Goal: Task Accomplishment & Management: Complete application form

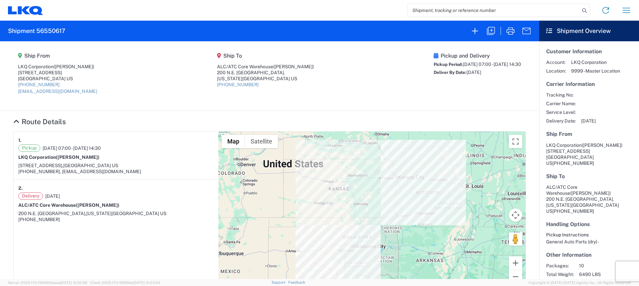
click at [21, 12] on icon at bounding box center [24, 10] width 12 height 8
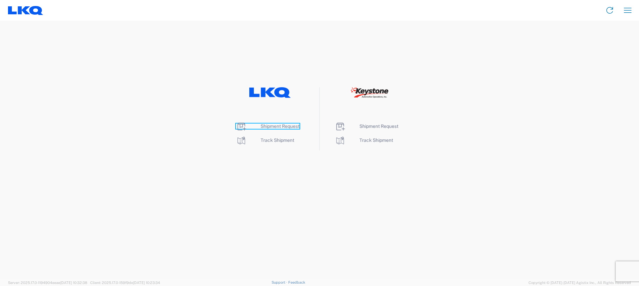
click at [282, 127] on span "Shipment Request" at bounding box center [279, 125] width 39 height 5
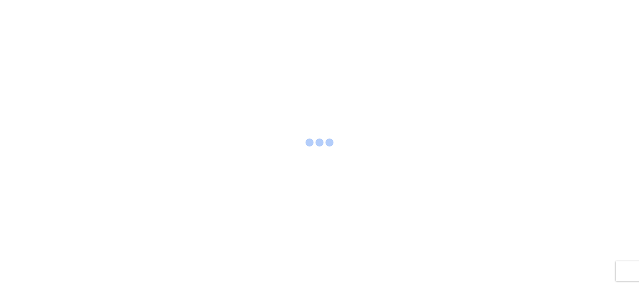
select select "FULL"
select select "LBS"
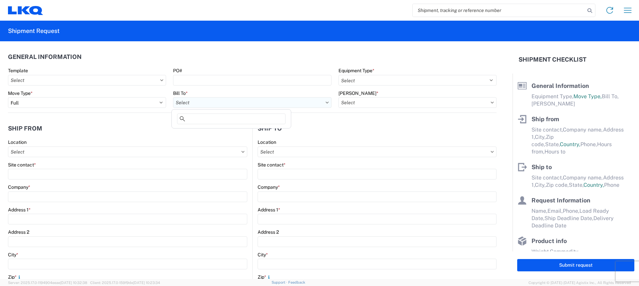
click at [232, 104] on input "Bill To *" at bounding box center [252, 102] width 158 height 11
type input "3003"
click at [242, 132] on div "3003 - Coast to Coast" at bounding box center [231, 132] width 116 height 11
type input "3003 - Coast to Coast"
click at [426, 101] on input "[PERSON_NAME] *" at bounding box center [417, 102] width 158 height 11
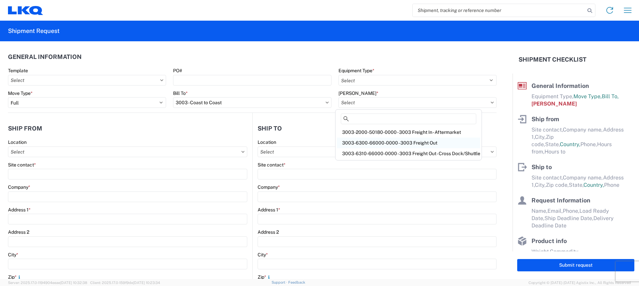
click at [413, 143] on div "3003-6300-66000-0000 - 3003 Freight Out" at bounding box center [408, 142] width 143 height 11
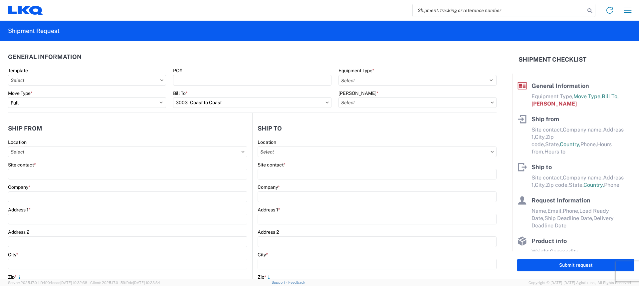
type input "3003-6300-66000-0000 - 3003 Freight Out"
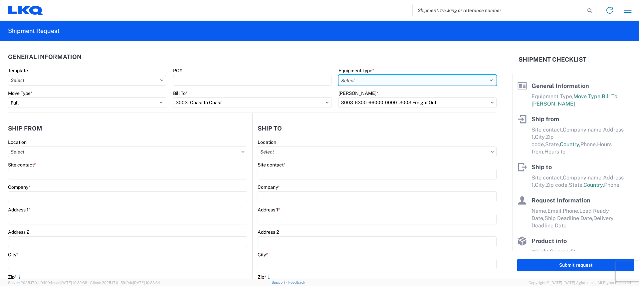
click at [398, 79] on select "Select 53’ Dry Van Flatbed Dropdeck (van) Lowboy (flatbed) Rail" at bounding box center [417, 80] width 158 height 11
select select "STDV"
click at [338, 75] on select "Select 53’ Dry Van Flatbed Dropdeck (van) Lowboy (flatbed) Rail" at bounding box center [417, 80] width 158 height 11
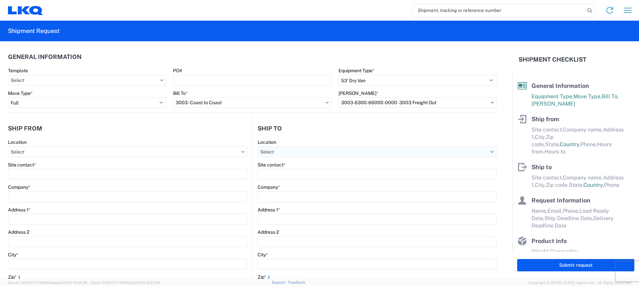
click at [247, 150] on input "Location" at bounding box center [127, 151] width 239 height 11
type input "S"
type input "T"
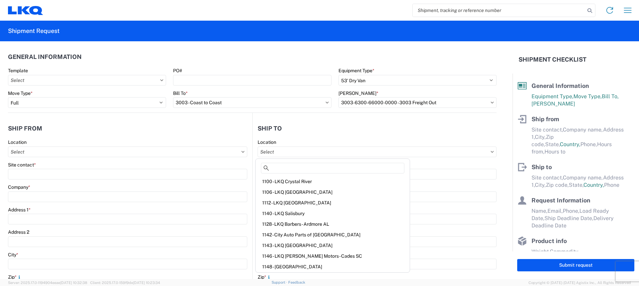
click at [330, 137] on agx-form-section "Ship to Location Site contact * Company * Address 1 * Address 2 City * Zip * St…" at bounding box center [374, 261] width 244 height 281
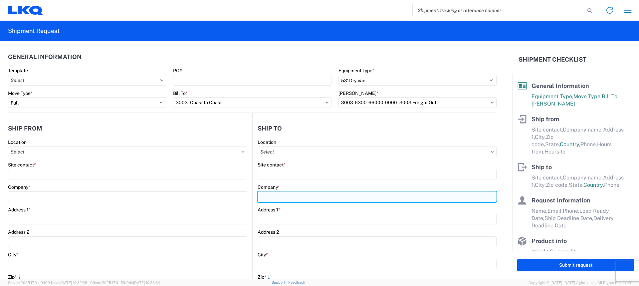
click at [247, 198] on input "Company *" at bounding box center [127, 196] width 239 height 11
click at [274, 198] on input "Summir Racing Equipment" at bounding box center [376, 196] width 239 height 11
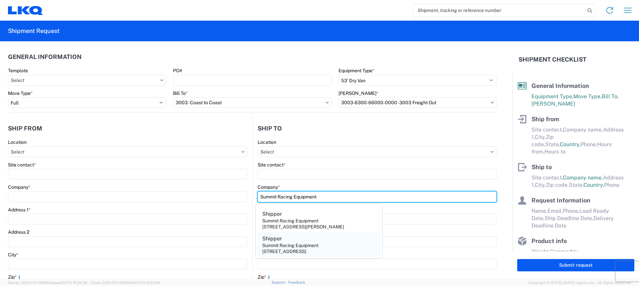
type input "Summit Racing Equipment"
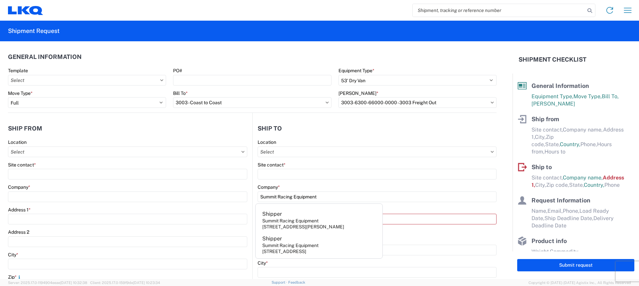
click at [453, 209] on div "Address 1 *" at bounding box center [376, 210] width 239 height 6
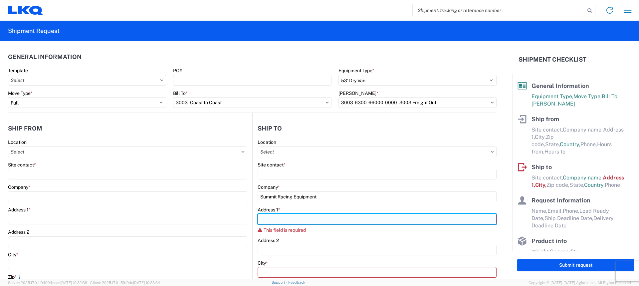
click at [275, 214] on input "Address 1 *" at bounding box center [376, 219] width 239 height 11
type input "[STREET_ADDRESS]"
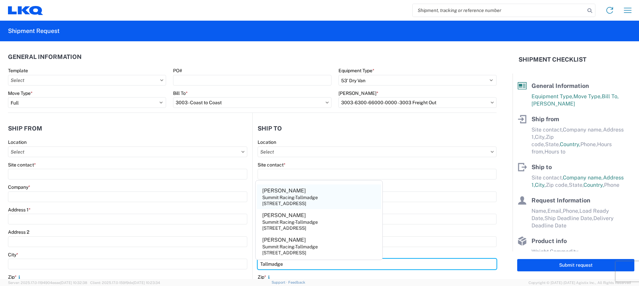
type input "Tallmadge"
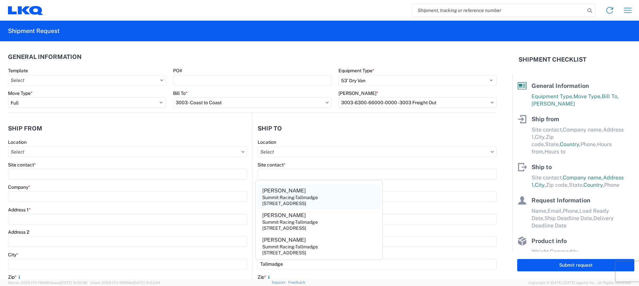
click at [305, 197] on div "Summit Racing-Tallmadge" at bounding box center [290, 197] width 56 height 6
type input "[PERSON_NAME]"
type input "Summit Racing-Tallmadge"
type input "44278"
select select "OH"
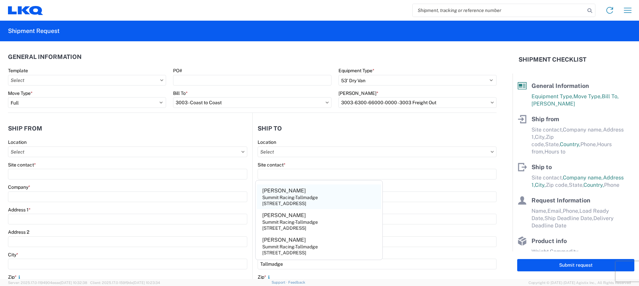
select select "US"
type input "[PHONE_NUMBER]"
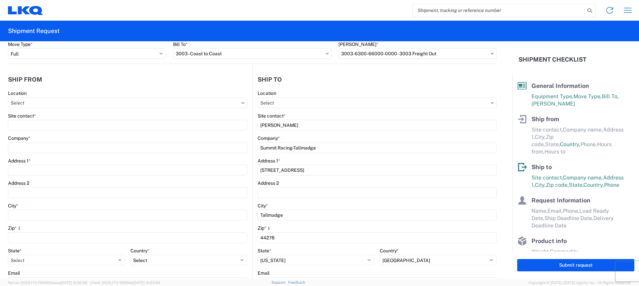
scroll to position [33, 0]
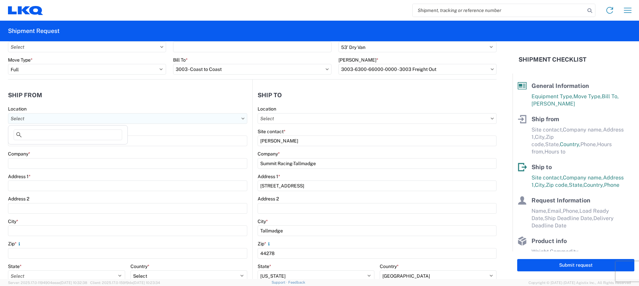
click at [59, 116] on input "Location" at bounding box center [127, 118] width 239 height 11
type input "3021"
click at [76, 147] on div "3021 - [US_STATE][GEOGRAPHIC_DATA]" at bounding box center [68, 148] width 116 height 11
type input "3021 - [US_STATE][GEOGRAPHIC_DATA]"
type input "LKQ Corporation"
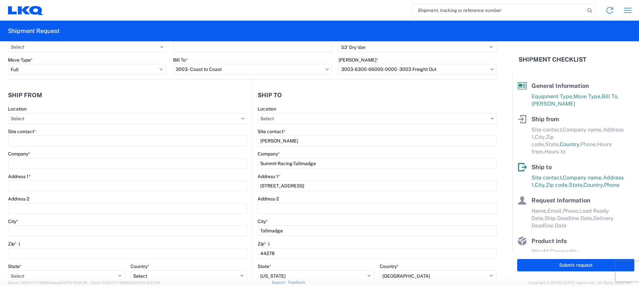
type input "[STREET_ADDRESS]"
type input "Suite 100"
type input "Shawnee"
type input "66226"
select select "KS"
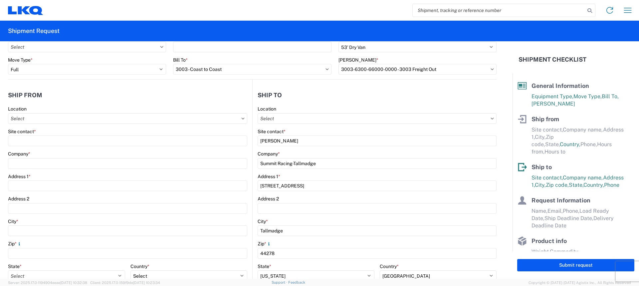
select select "US"
type input "[PHONE_NUMBER]"
type input "07:00"
type input "21:00"
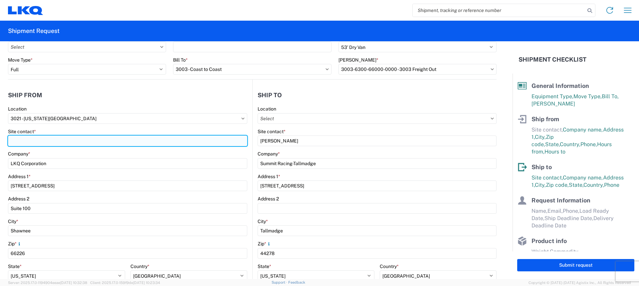
click at [44, 135] on input "Site contact *" at bounding box center [127, 140] width 239 height 11
type input "[PERSON_NAME]"
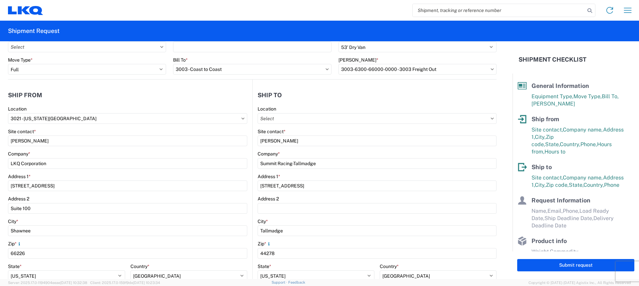
click at [220, 100] on header "Ship from" at bounding box center [130, 94] width 244 height 15
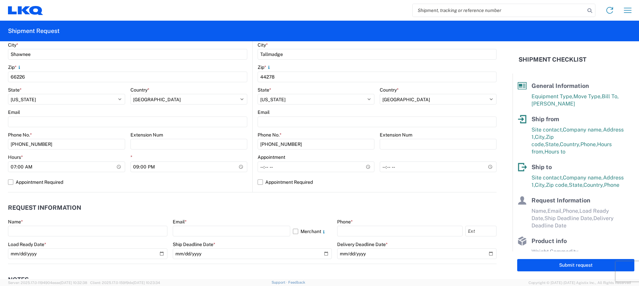
scroll to position [233, 0]
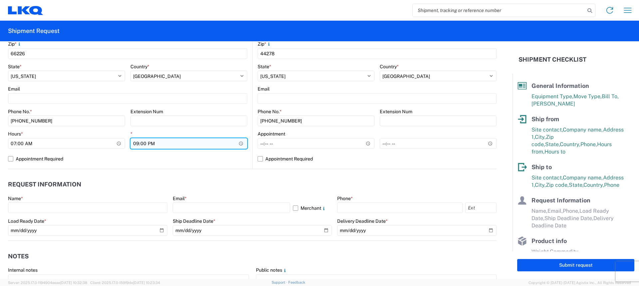
click at [135, 144] on input "21:00" at bounding box center [188, 143] width 117 height 11
type input "14:30"
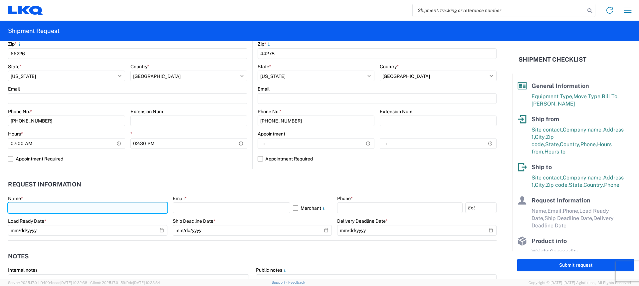
click at [41, 211] on input "text" at bounding box center [87, 207] width 159 height 11
type input "[PERSON_NAME]"
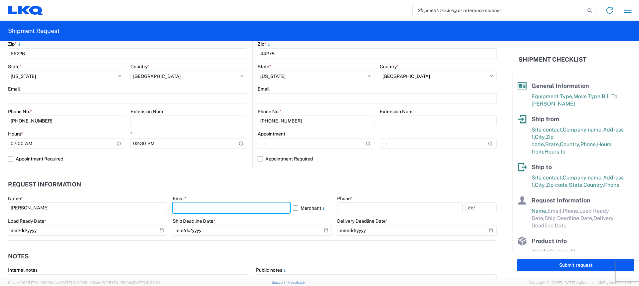
click at [189, 208] on input "text" at bounding box center [231, 207] width 117 height 11
type input "[EMAIL_ADDRESS][DOMAIN_NAME]"
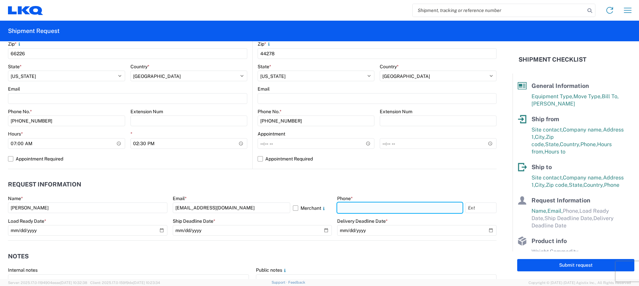
click at [368, 208] on input "text" at bounding box center [399, 207] width 125 height 11
type input "[PHONE_NUMBER]"
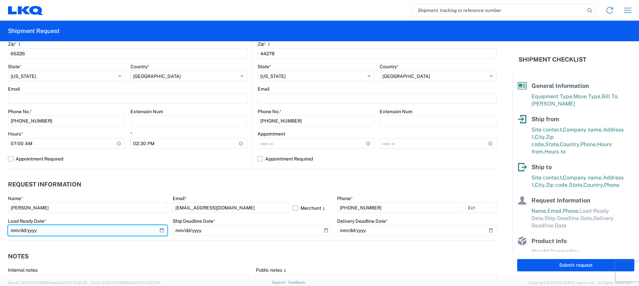
click at [159, 231] on input "date" at bounding box center [87, 230] width 159 height 11
type input "[DATE]"
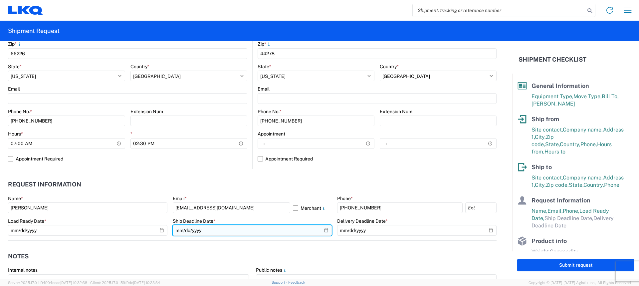
click at [324, 230] on input "date" at bounding box center [252, 230] width 159 height 11
type input "[DATE]"
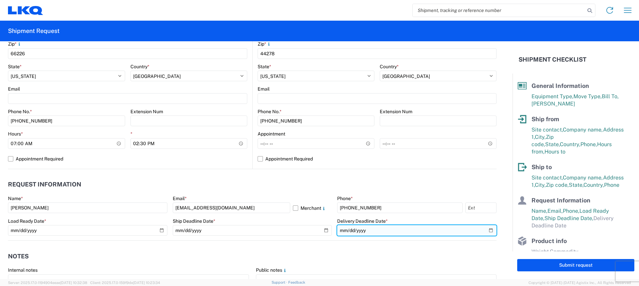
click at [484, 230] on input "date" at bounding box center [416, 230] width 159 height 11
type input "[DATE]"
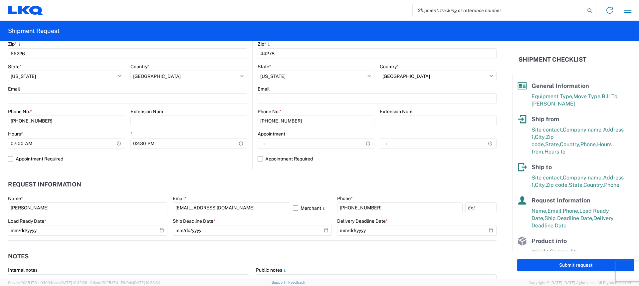
click at [308, 255] on header "Notes" at bounding box center [252, 256] width 488 height 15
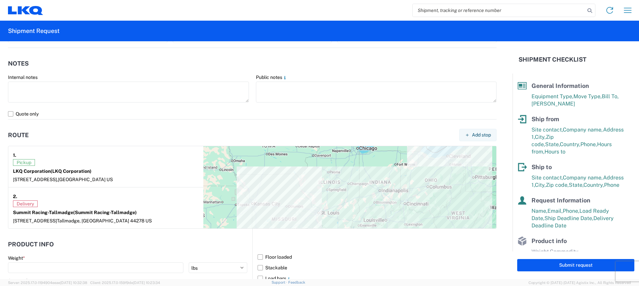
scroll to position [432, 0]
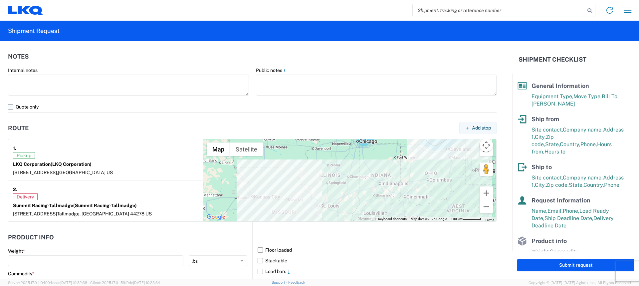
click at [12, 106] on label "Quote only" at bounding box center [252, 106] width 488 height 11
click at [0, 0] on input "Quote only" at bounding box center [0, 0] width 0 height 0
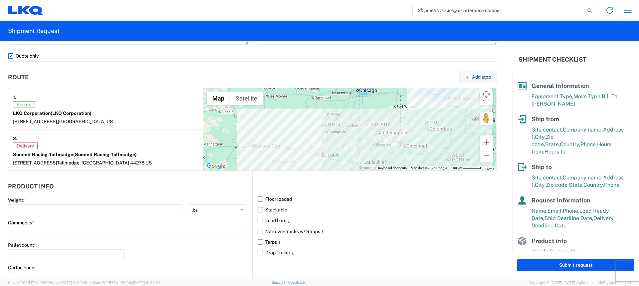
scroll to position [561, 0]
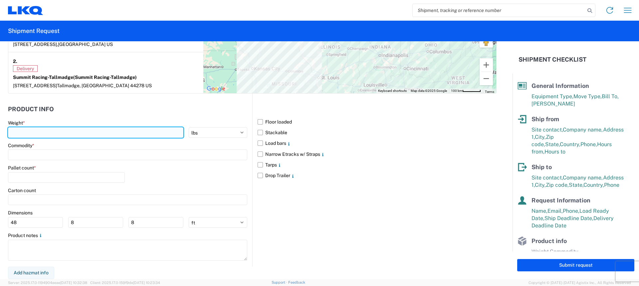
click at [35, 132] on input "number" at bounding box center [95, 132] width 175 height 11
type input "6490"
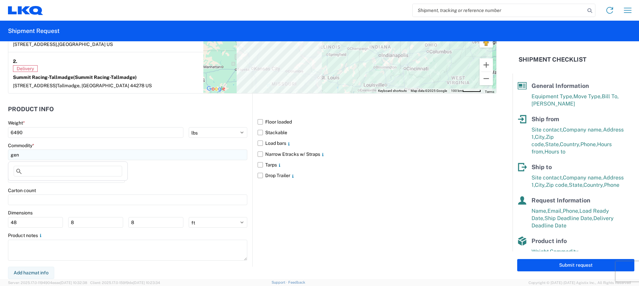
click at [44, 153] on input "gen" at bounding box center [127, 154] width 239 height 11
click at [48, 168] on input at bounding box center [68, 171] width 108 height 11
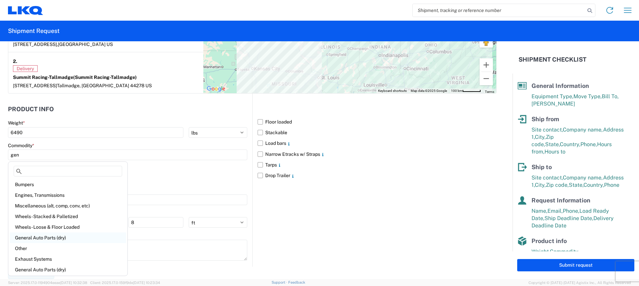
click at [55, 238] on div "General Auto Parts (dry)" at bounding box center [68, 237] width 116 height 11
type input "General Auto Parts (dry)"
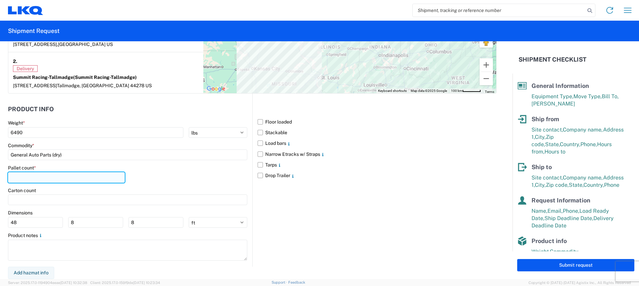
click at [41, 177] on input "number" at bounding box center [66, 177] width 117 height 11
type input "10"
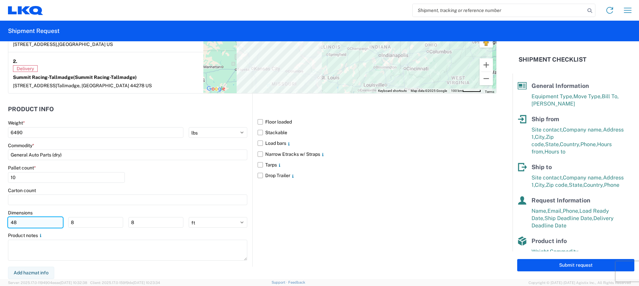
click at [45, 220] on input "48" at bounding box center [35, 222] width 55 height 11
type input "4"
type input "98"
type input "40"
type input "88"
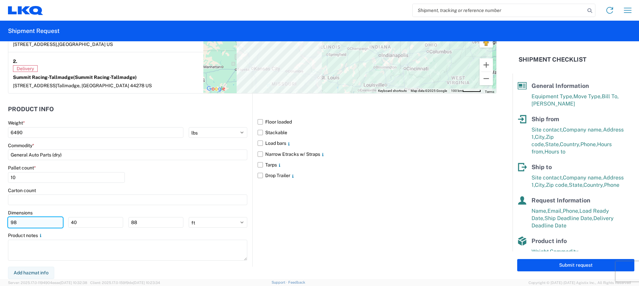
click at [46, 222] on input "98" at bounding box center [35, 222] width 55 height 11
type input "9"
type input "77"
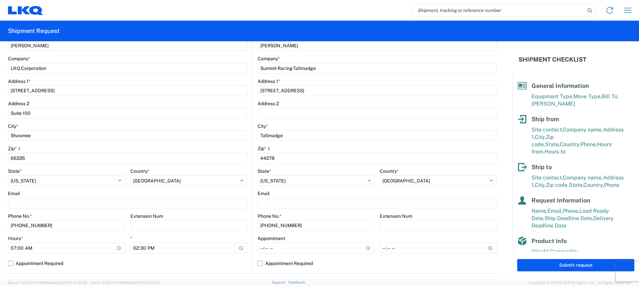
scroll to position [133, 0]
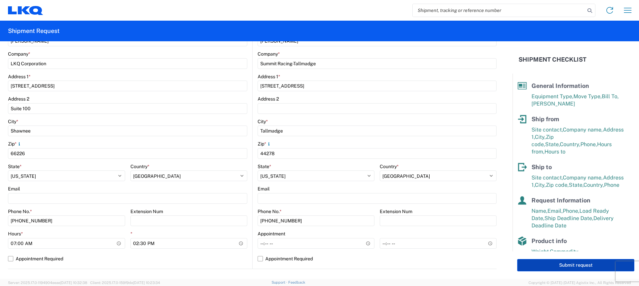
type input "45"
click at [577, 263] on button "Submit request" at bounding box center [575, 265] width 117 height 12
select select "US"
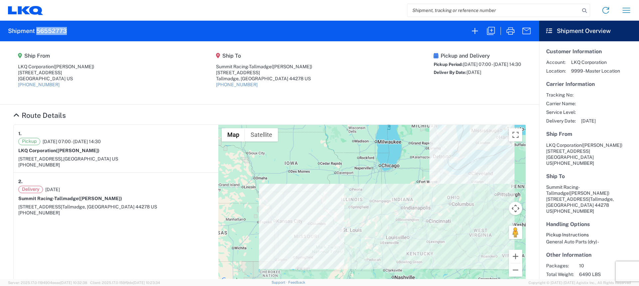
drag, startPoint x: 72, startPoint y: 26, endPoint x: 38, endPoint y: 30, distance: 34.2
click at [38, 30] on agx-form-header "Shipment 56552773" at bounding box center [269, 31] width 539 height 21
copy h2 "56552773"
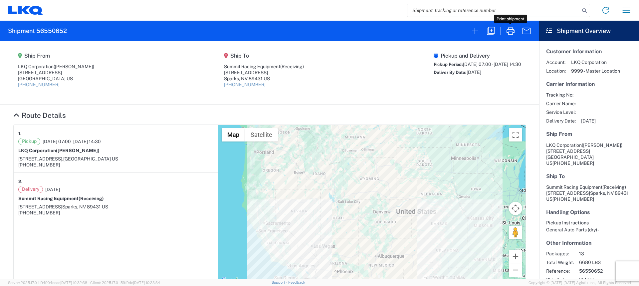
click at [512, 26] on icon "button" at bounding box center [510, 31] width 11 height 11
